Goal: Task Accomplishment & Management: Complete application form

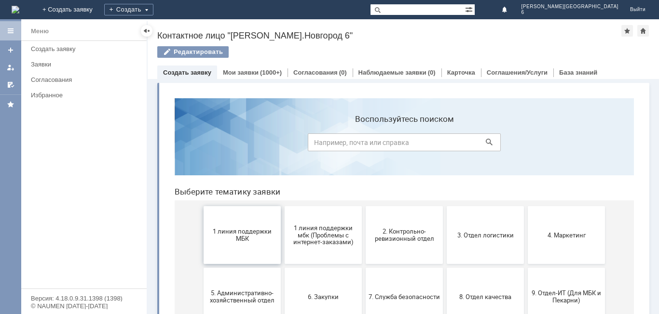
click at [256, 240] on span "1 линия поддержки МБК" at bounding box center [241, 235] width 71 height 14
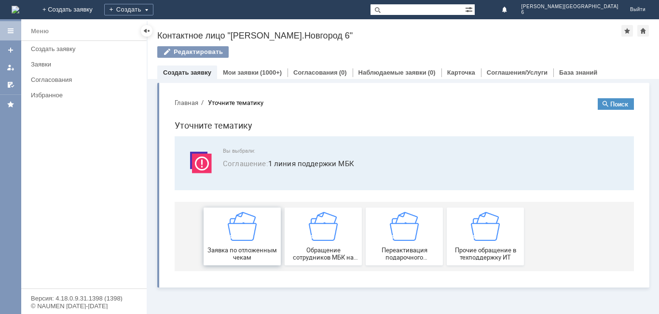
click at [253, 236] on img at bounding box center [242, 226] width 29 height 29
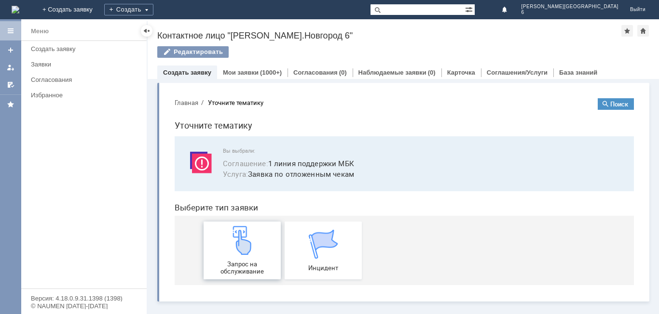
click at [254, 236] on img at bounding box center [242, 240] width 29 height 29
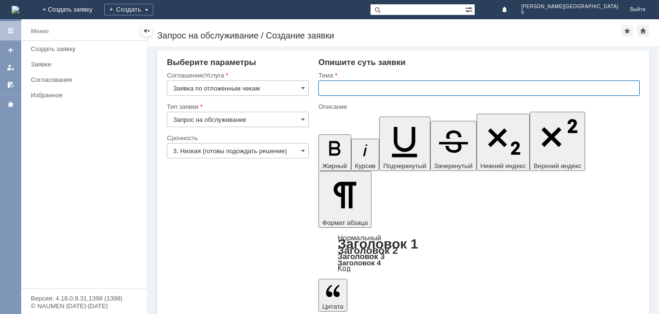
click at [418, 91] on input "text" at bounding box center [478, 88] width 321 height 15
type input "п"
type input "отл чеки за [DATE]"
drag, startPoint x: 343, startPoint y: 228, endPoint x: 347, endPoint y: 223, distance: 6.1
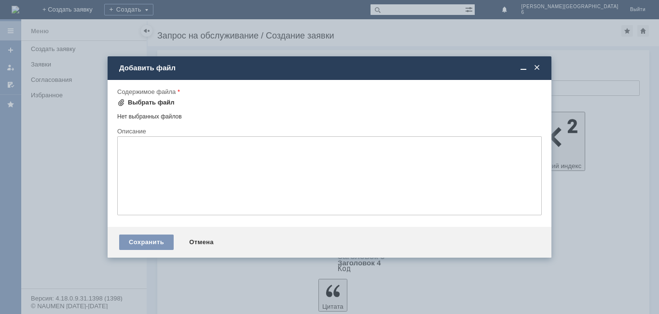
click at [148, 97] on div "Выбрать файл" at bounding box center [145, 103] width 57 height 12
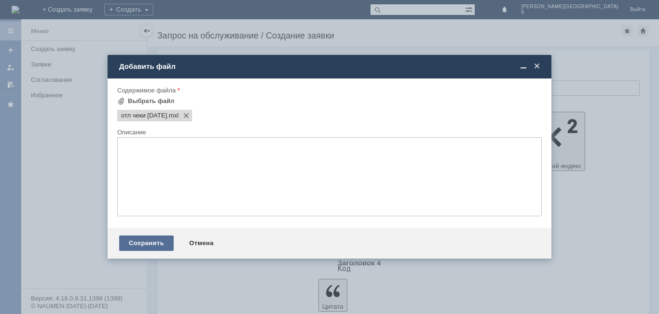
click at [156, 240] on div "Сохранить" at bounding box center [146, 243] width 54 height 15
